Goal: Register for event/course

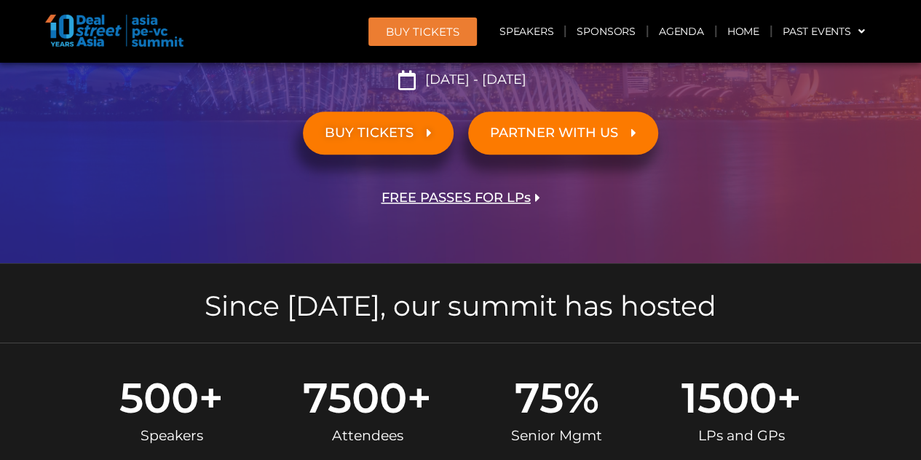
scroll to position [409, 0]
click at [494, 199] on span "FREE PASSES FOR LPs" at bounding box center [456, 197] width 149 height 14
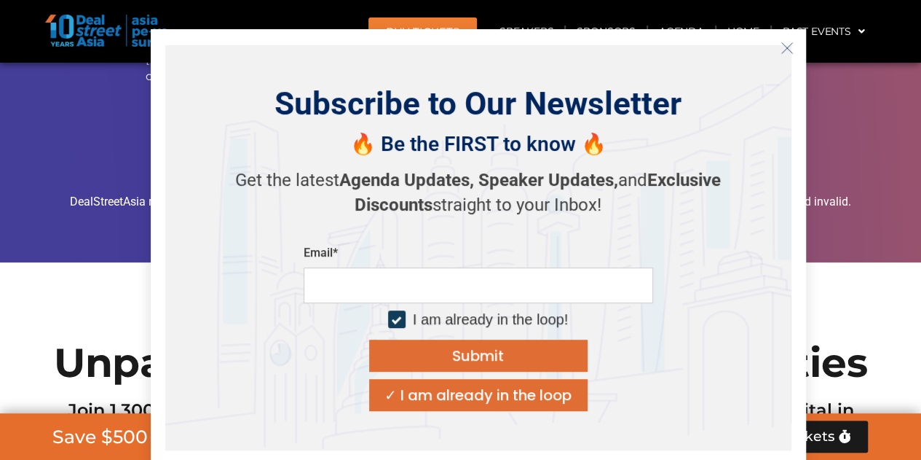
scroll to position [8452, 0]
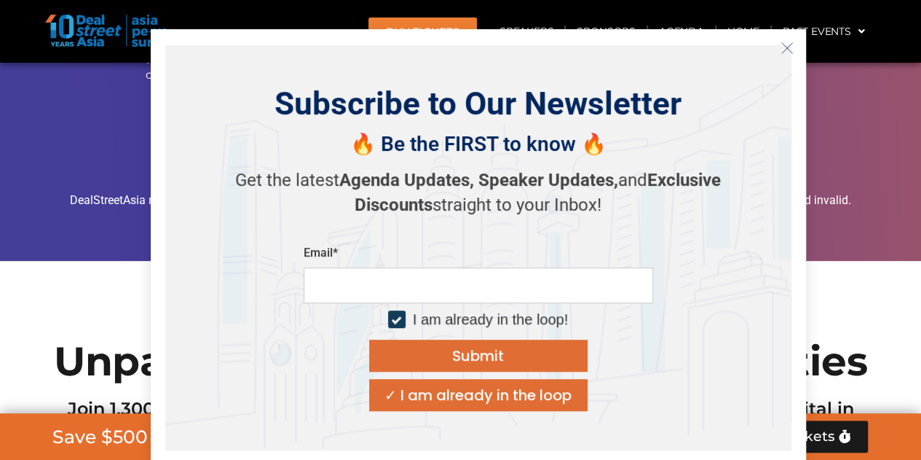
click at [440, 283] on input "email" at bounding box center [479, 285] width 350 height 36
click at [692, 235] on div "Subscribe to Our Newsletter 🔥 Be the FIRST to know 🔥 Get the latest Agenda Upda…" at bounding box center [478, 247] width 626 height 405
click at [781, 51] on icon "Close" at bounding box center [787, 48] width 13 height 13
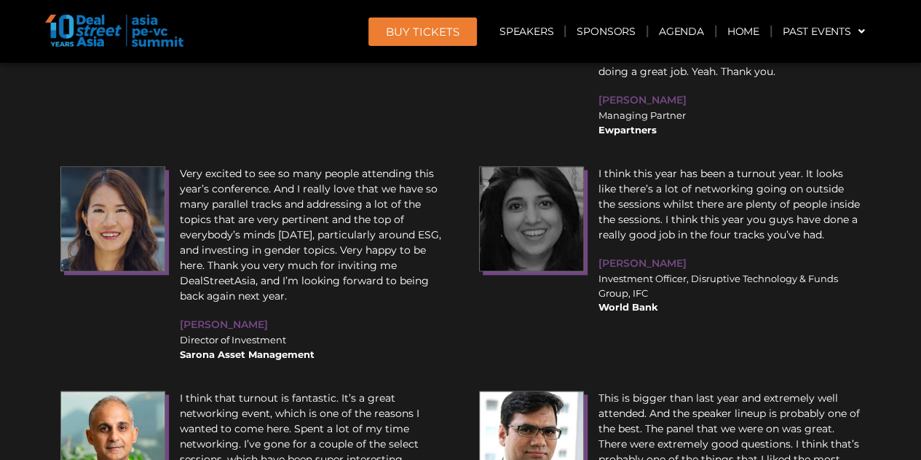
scroll to position [14896, 0]
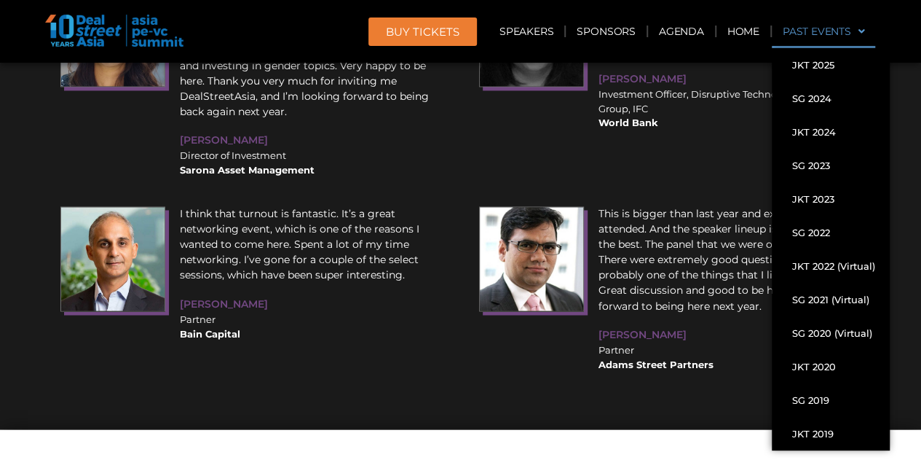
click at [809, 28] on link "Past Events" at bounding box center [824, 32] width 104 height 34
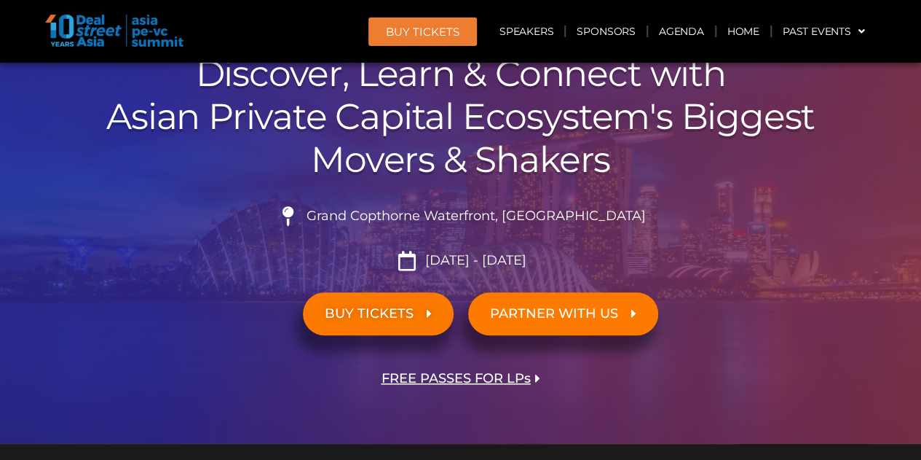
scroll to position [229, 0]
click at [449, 378] on span "FREE PASSES FOR LPs" at bounding box center [456, 378] width 149 height 14
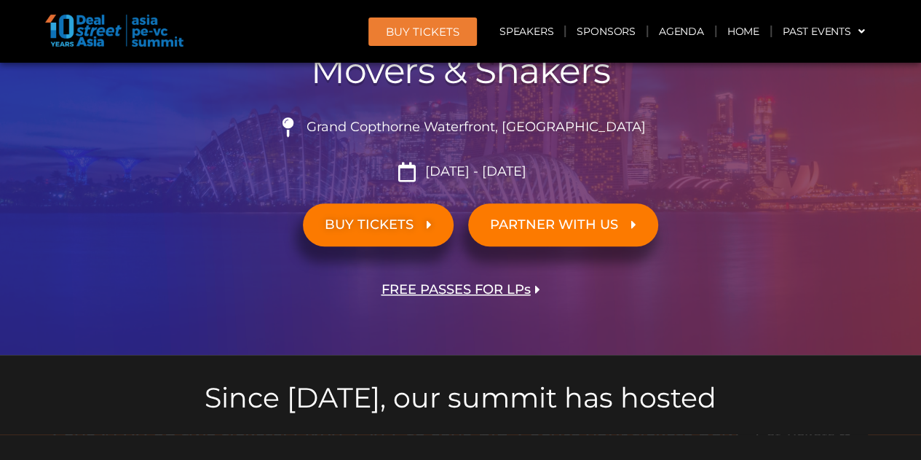
scroll to position [318, 0]
click at [476, 287] on span "FREE PASSES FOR LPs" at bounding box center [456, 289] width 149 height 14
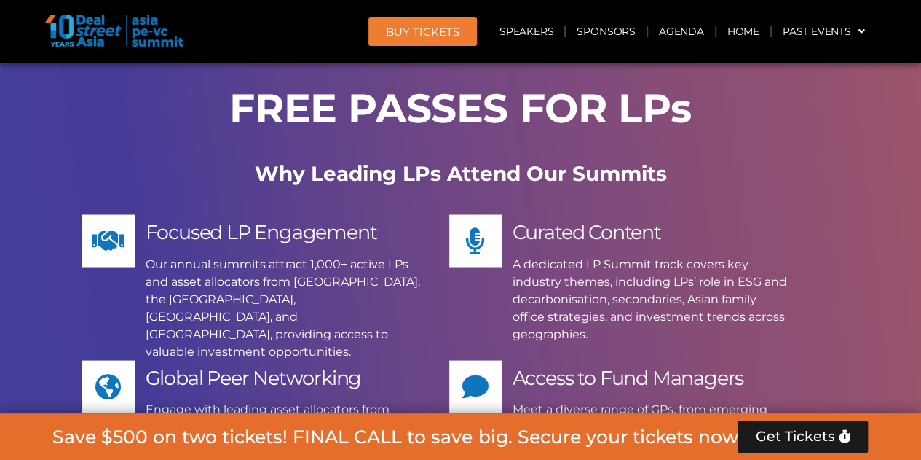
scroll to position [12339, 0]
